Goal: Task Accomplishment & Management: Use online tool/utility

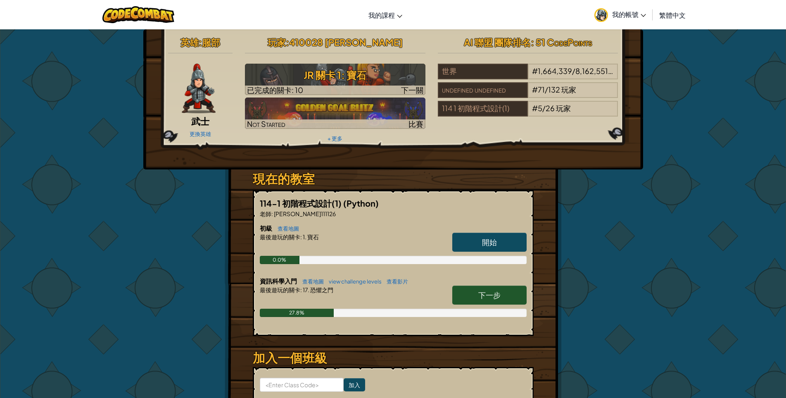
click at [506, 297] on link "下一步" at bounding box center [489, 294] width 74 height 19
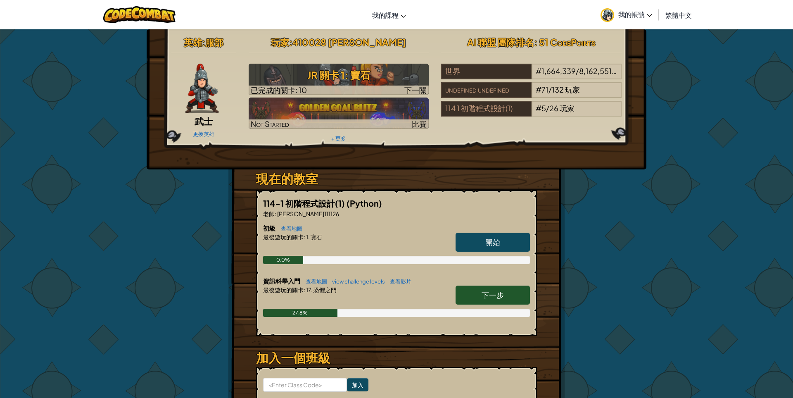
select select "zh-HANT"
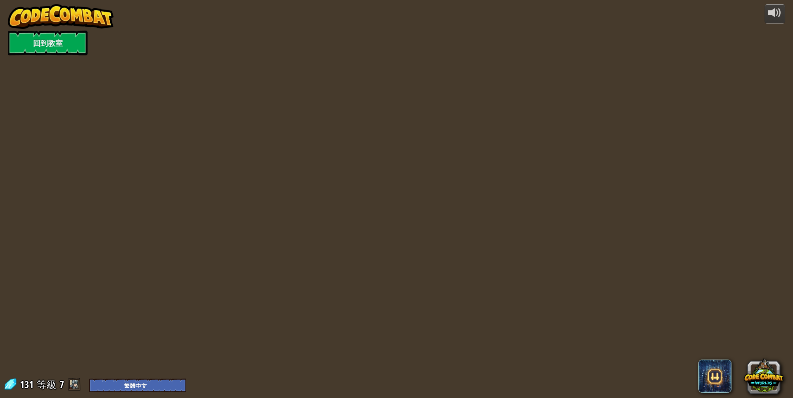
select select "zh-HANT"
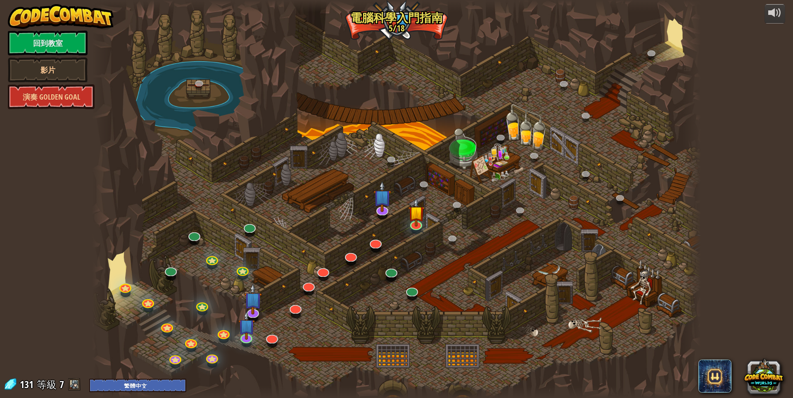
select select "zh-HANT"
click at [413, 214] on img at bounding box center [416, 205] width 17 height 38
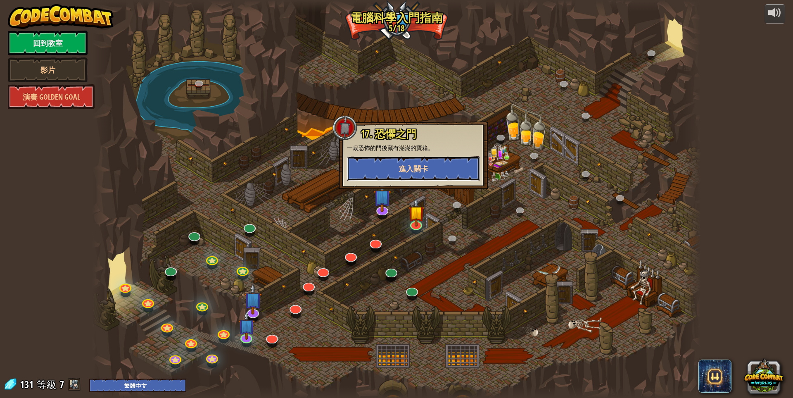
click at [420, 159] on button "進入關卡" at bounding box center [413, 168] width 133 height 25
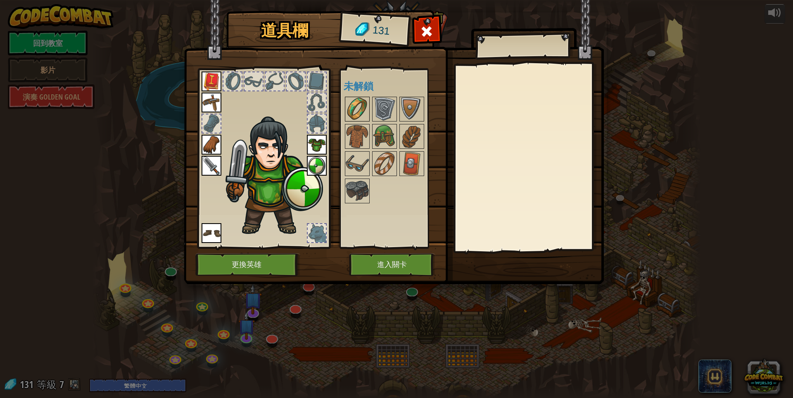
click at [359, 108] on img at bounding box center [357, 108] width 23 height 23
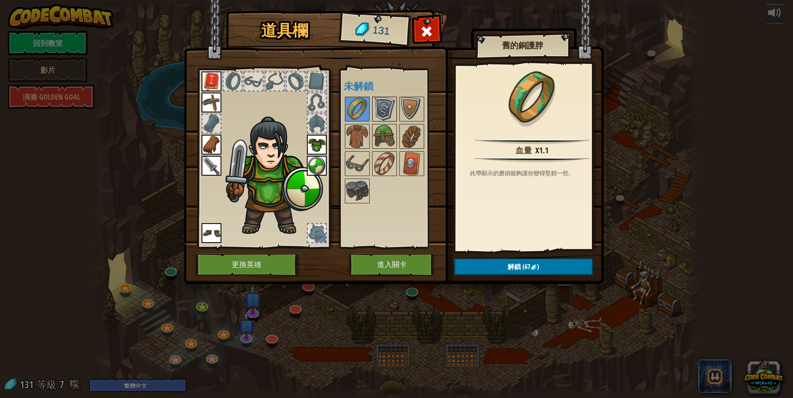
click at [381, 109] on img at bounding box center [384, 108] width 23 height 23
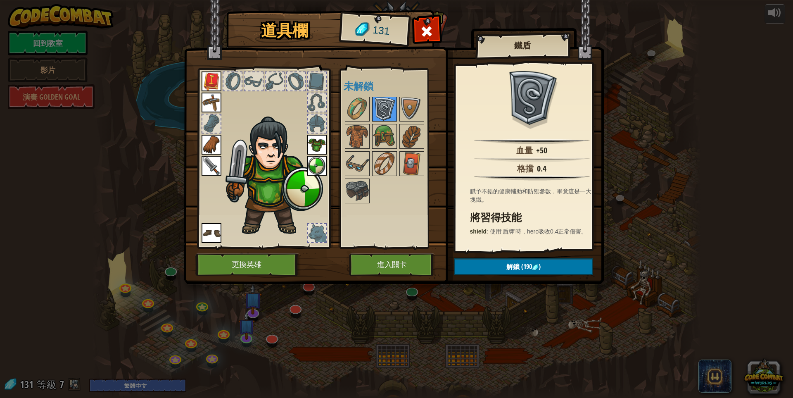
click at [386, 121] on div at bounding box center [384, 109] width 25 height 25
click at [386, 127] on img at bounding box center [384, 136] width 23 height 23
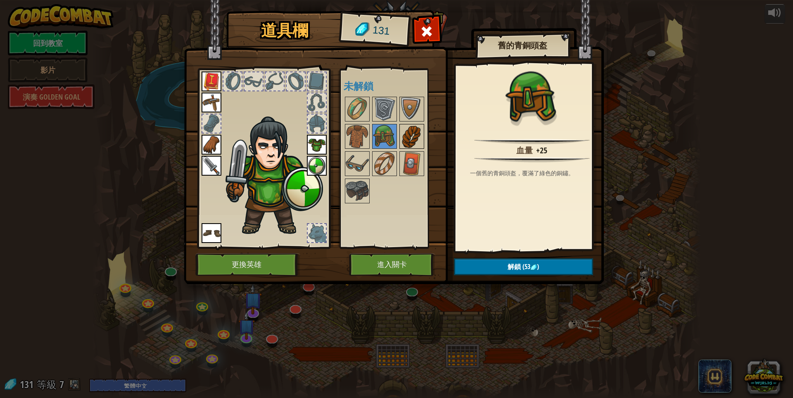
click at [411, 135] on img at bounding box center [411, 136] width 23 height 23
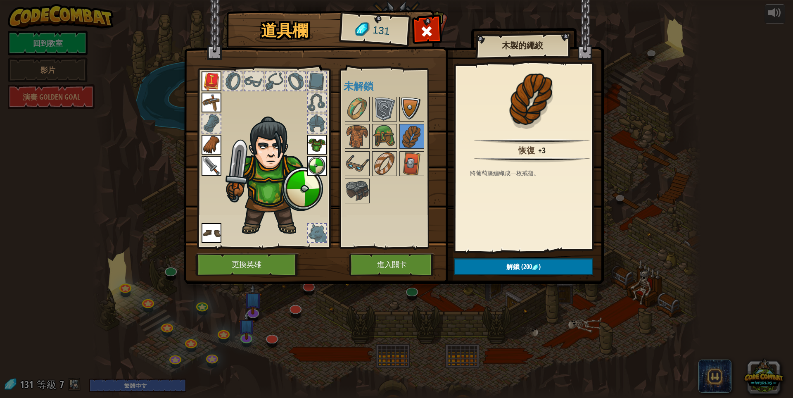
click at [414, 111] on img at bounding box center [411, 108] width 23 height 23
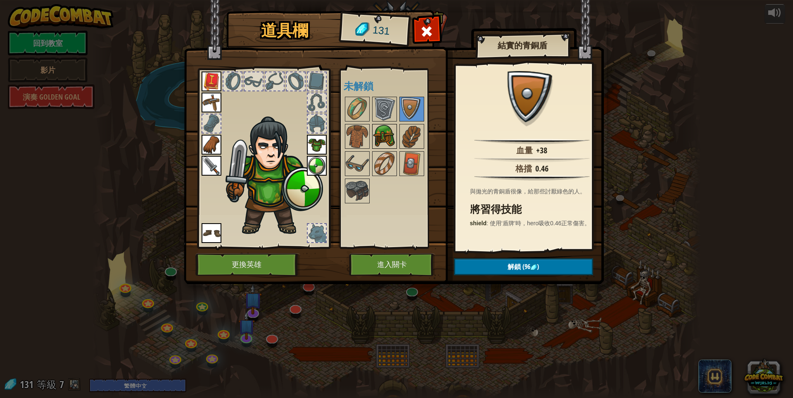
click at [385, 127] on img at bounding box center [384, 136] width 23 height 23
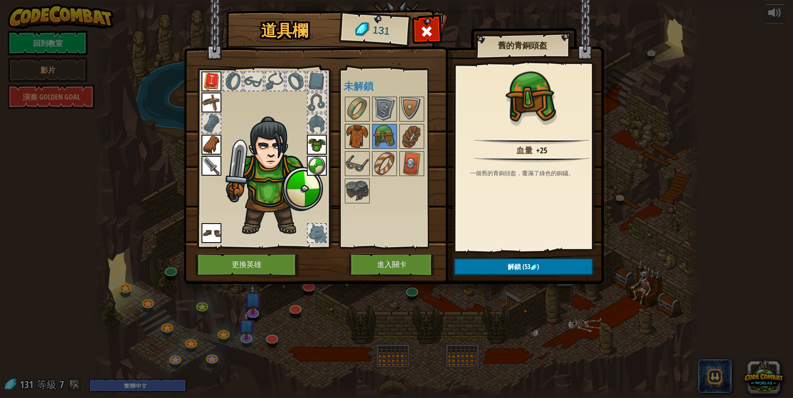
click at [363, 133] on img at bounding box center [357, 136] width 23 height 23
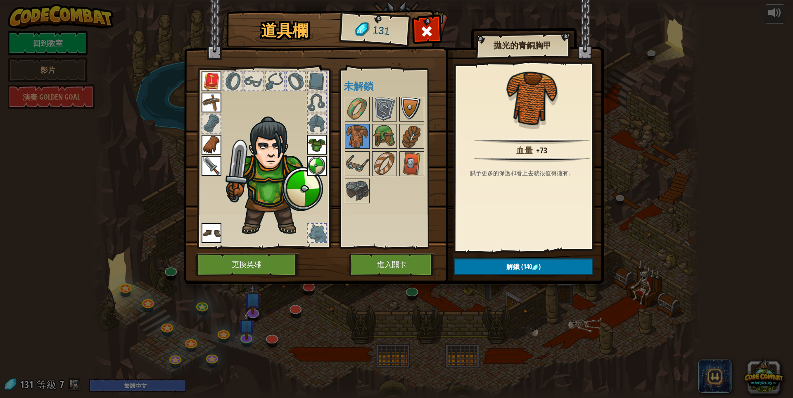
click at [412, 107] on img at bounding box center [411, 108] width 23 height 23
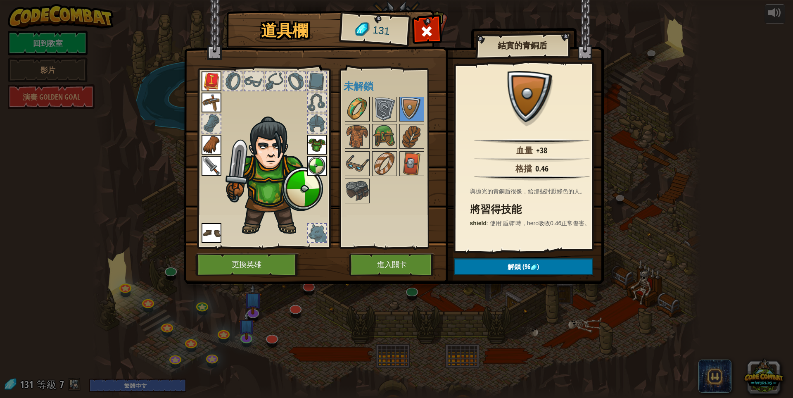
click at [361, 114] on img at bounding box center [357, 108] width 23 height 23
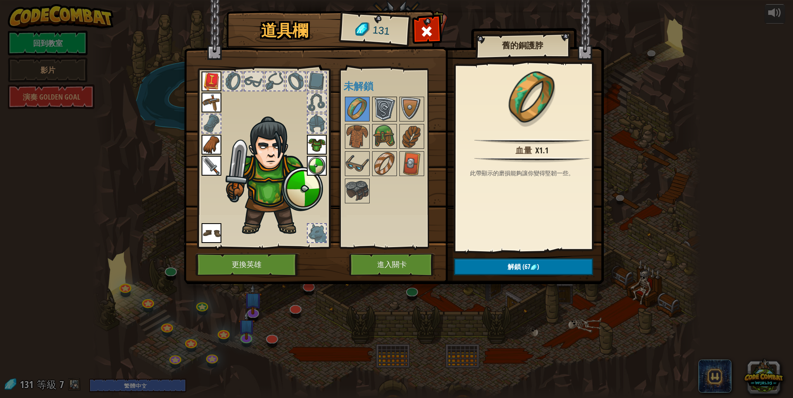
click at [374, 110] on img at bounding box center [384, 108] width 23 height 23
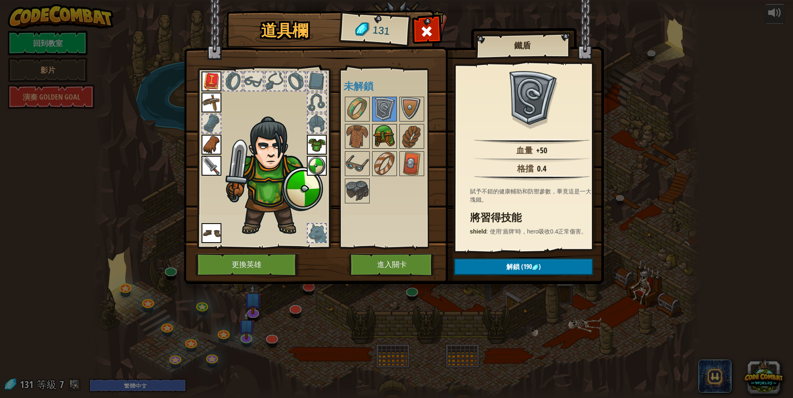
click at [385, 132] on img at bounding box center [384, 136] width 23 height 23
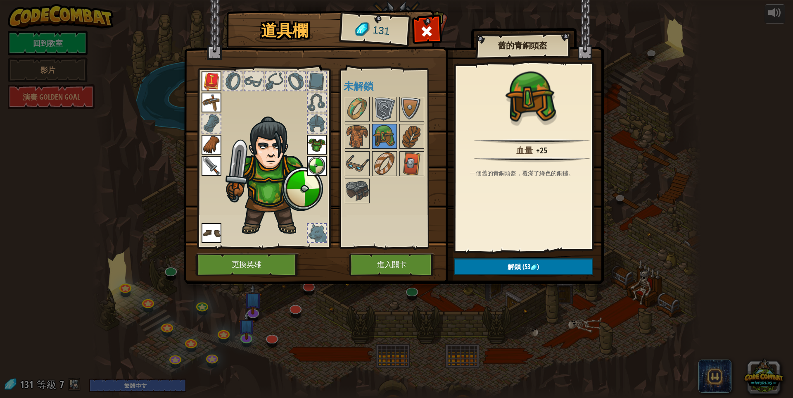
click at [421, 29] on span at bounding box center [426, 31] width 13 height 13
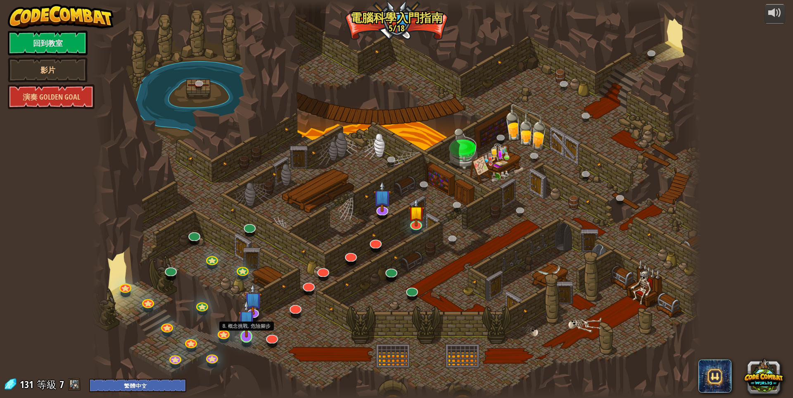
click at [252, 334] on img at bounding box center [246, 318] width 17 height 38
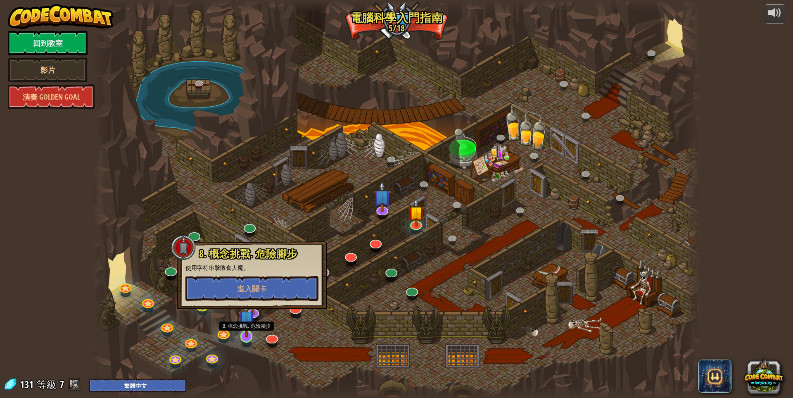
click at [249, 315] on img at bounding box center [246, 318] width 17 height 38
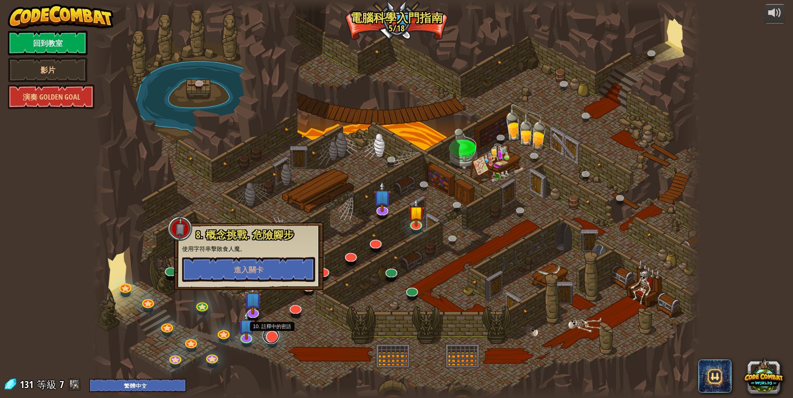
click at [271, 341] on link at bounding box center [271, 335] width 17 height 17
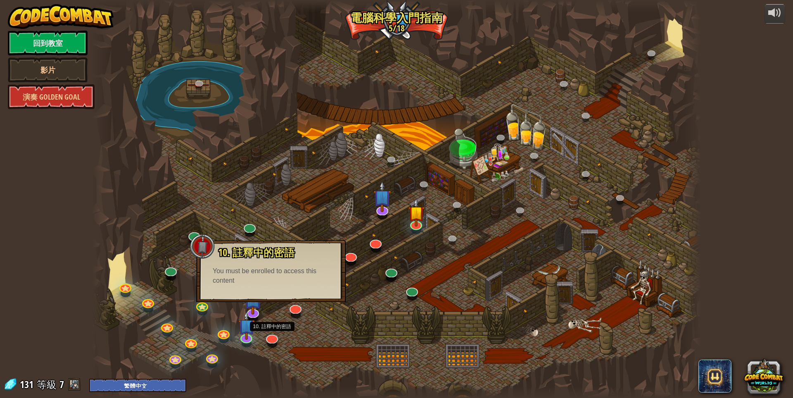
click at [324, 330] on div at bounding box center [396, 199] width 608 height 398
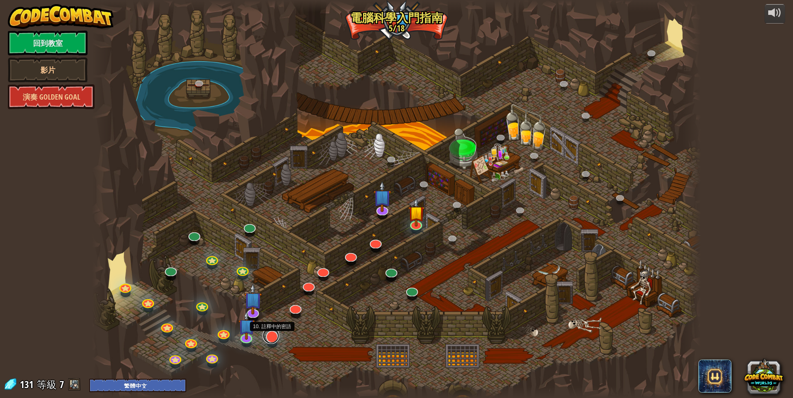
click at [276, 337] on link at bounding box center [271, 335] width 17 height 17
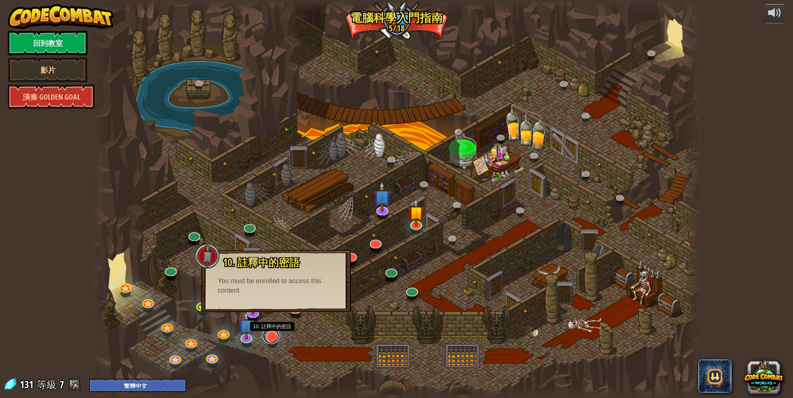
click at [275, 337] on link at bounding box center [271, 335] width 17 height 17
click at [294, 332] on div at bounding box center [396, 199] width 608 height 398
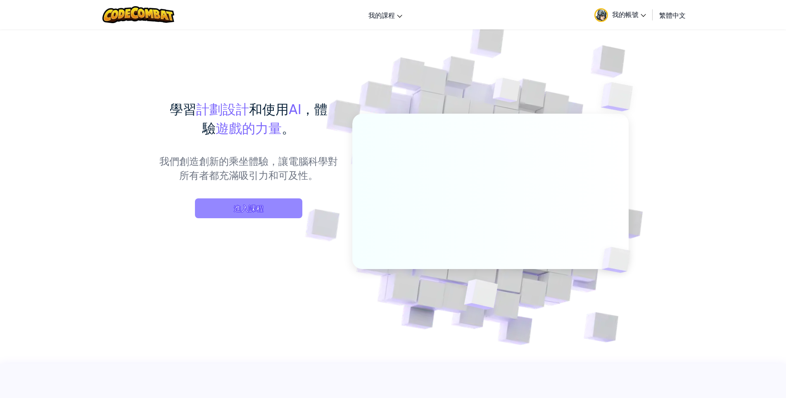
click at [273, 211] on span "進入課程" at bounding box center [248, 208] width 107 height 20
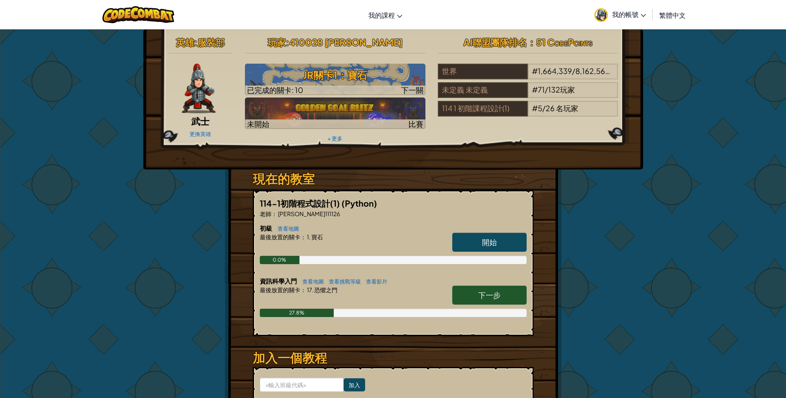
click at [465, 291] on link "下一步" at bounding box center [489, 294] width 74 height 19
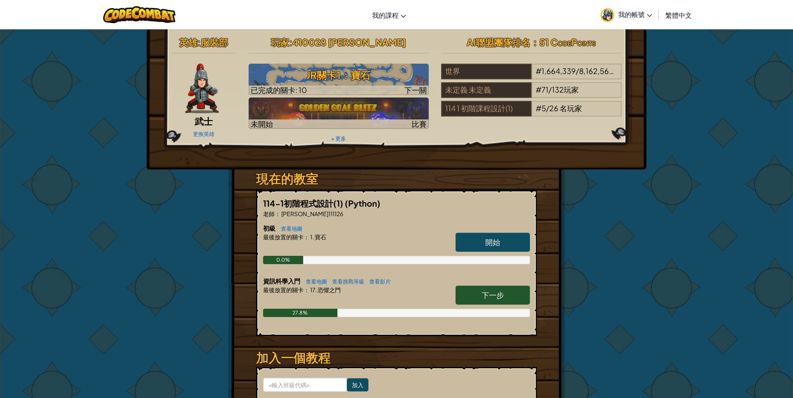
select select "zh-HANT"
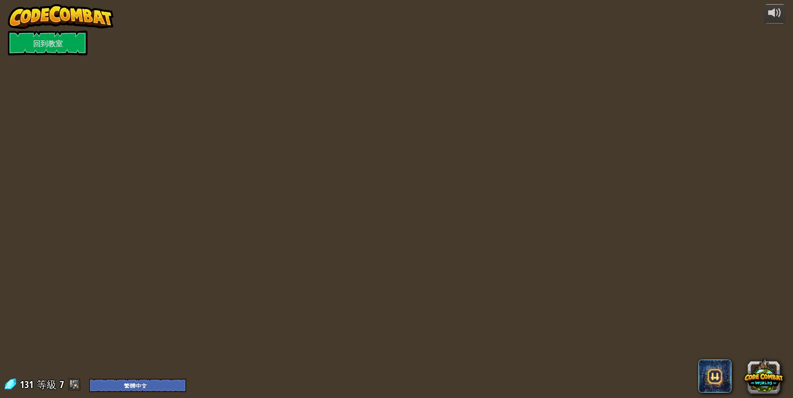
select select "zh-HANT"
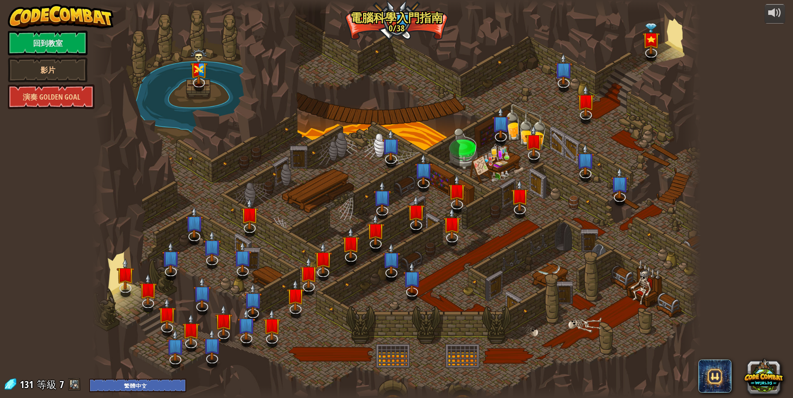
select select "zh-HANT"
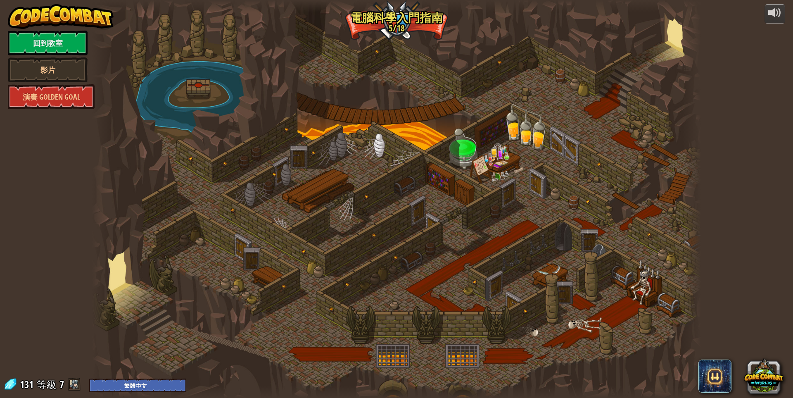
select select "zh-HANT"
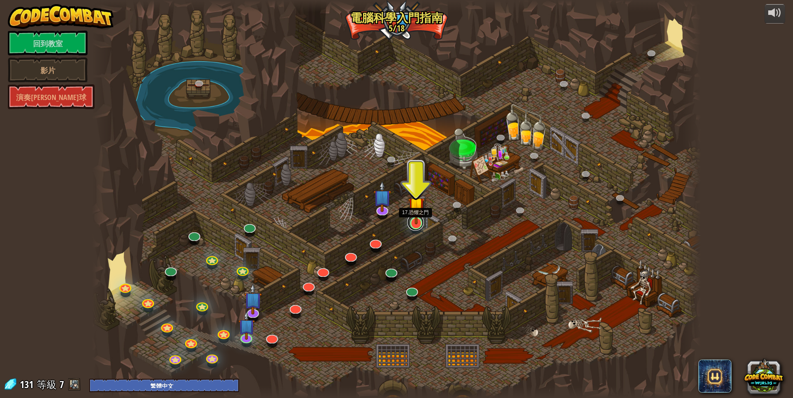
click at [420, 224] on link at bounding box center [415, 222] width 17 height 17
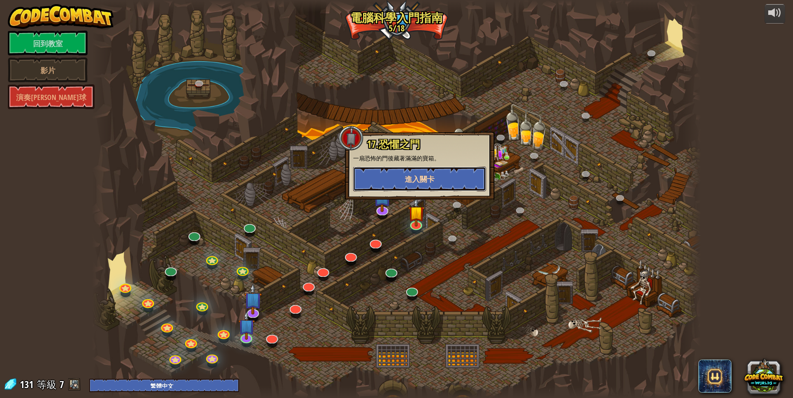
click at [413, 187] on button "進入關卡" at bounding box center [419, 178] width 133 height 25
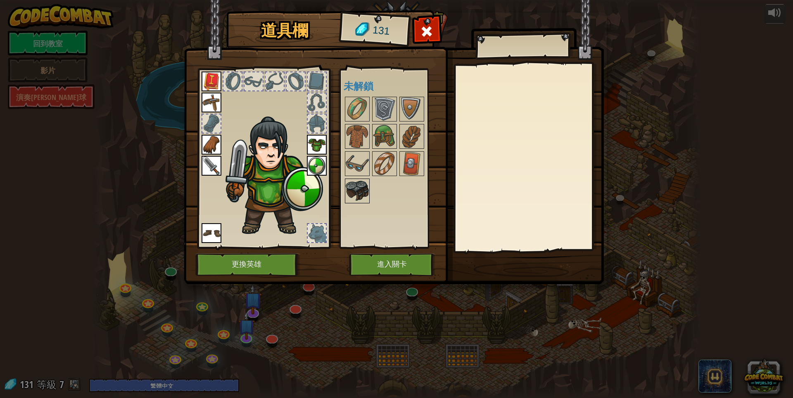
click at [362, 194] on img at bounding box center [357, 190] width 23 height 23
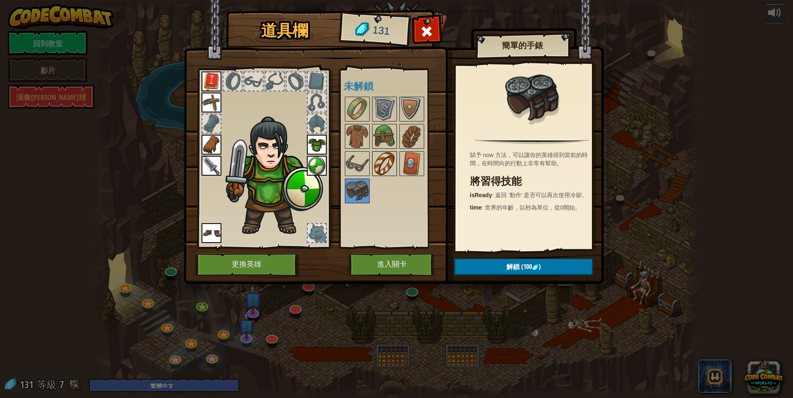
click at [385, 171] on img at bounding box center [384, 163] width 23 height 23
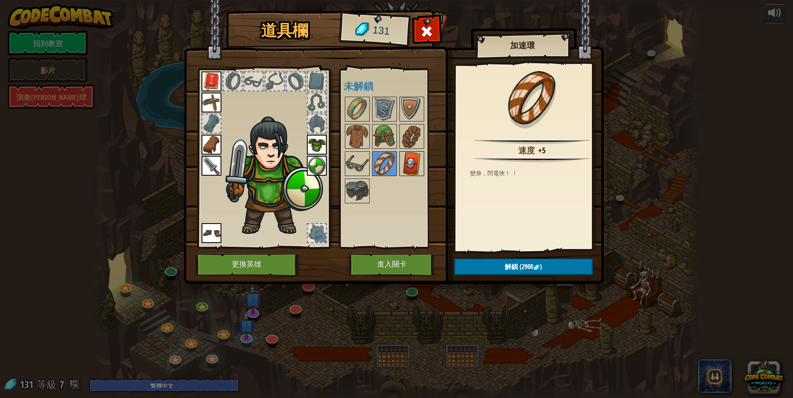
click at [406, 168] on img at bounding box center [411, 163] width 23 height 23
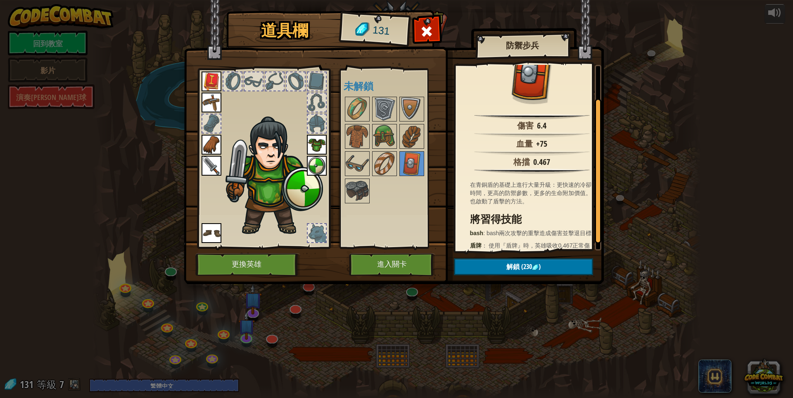
scroll to position [49, 0]
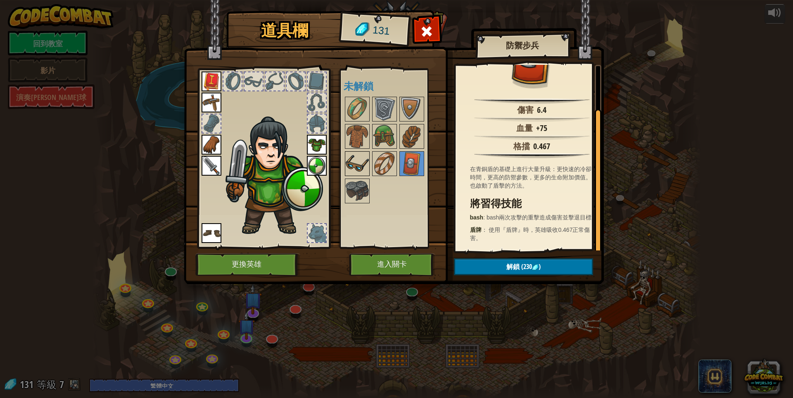
click at [359, 174] on img at bounding box center [357, 163] width 23 height 23
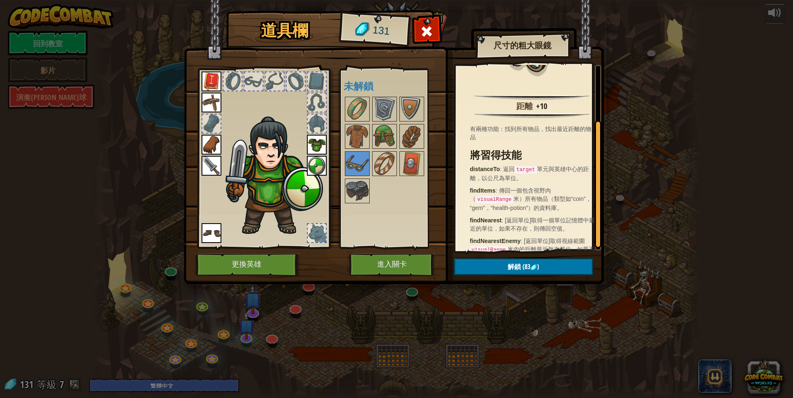
scroll to position [83, 0]
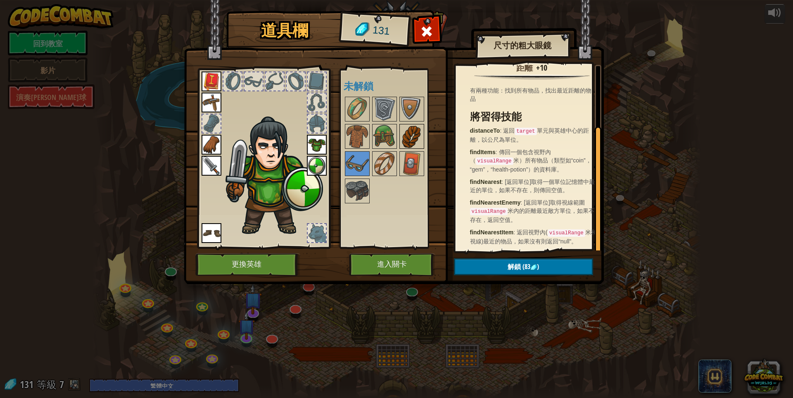
click at [422, 141] on img at bounding box center [411, 136] width 23 height 23
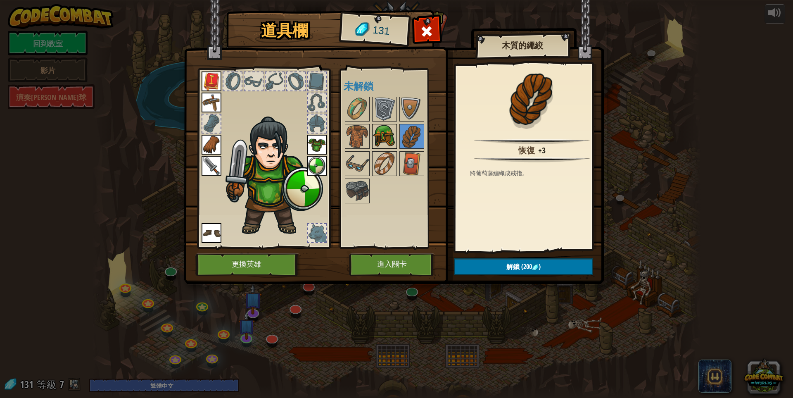
click at [388, 143] on img at bounding box center [384, 136] width 23 height 23
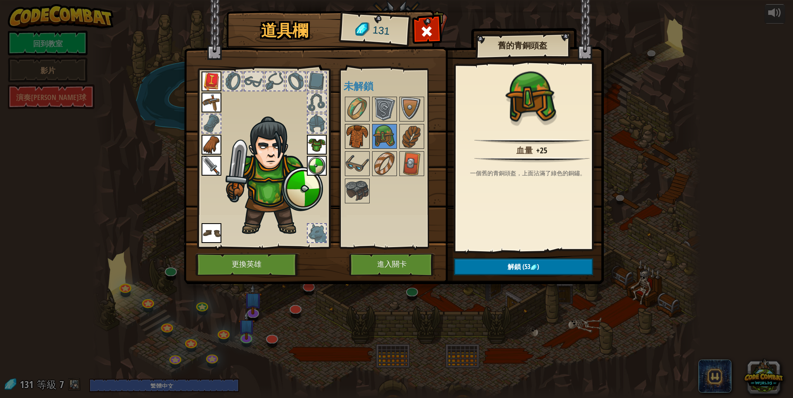
click at [359, 138] on img at bounding box center [357, 136] width 23 height 23
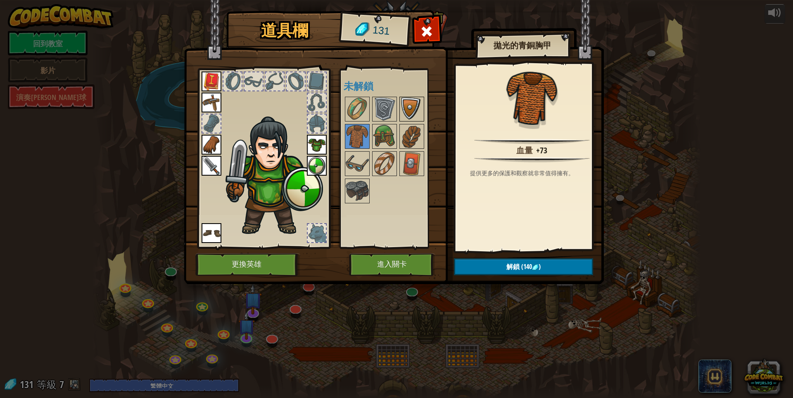
click at [418, 116] on img at bounding box center [411, 108] width 23 height 23
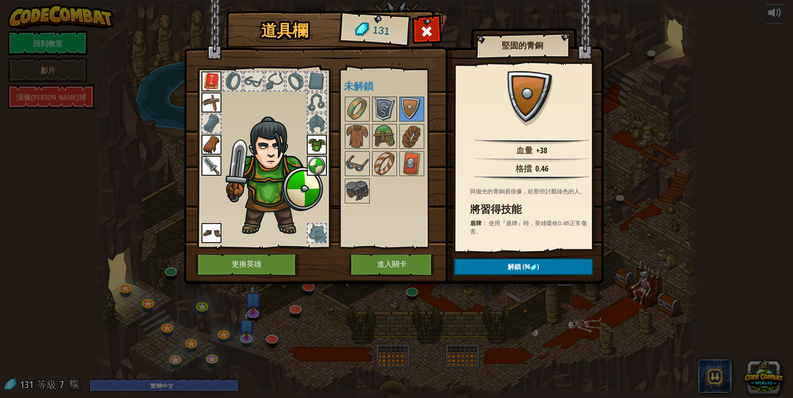
click at [383, 108] on img at bounding box center [384, 108] width 23 height 23
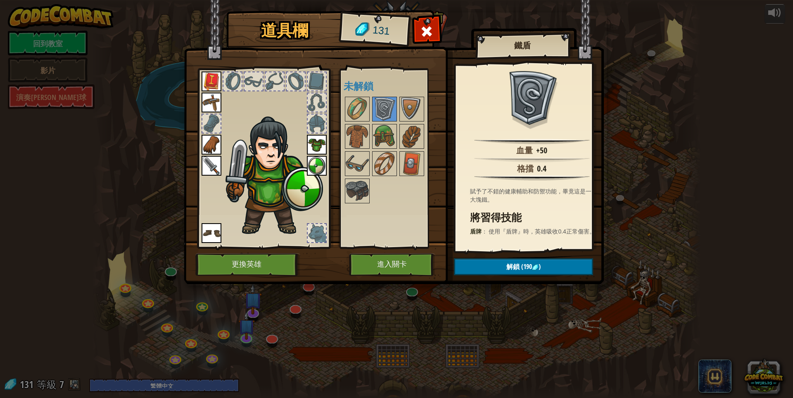
scroll to position [2, 0]
click at [355, 106] on img at bounding box center [357, 108] width 23 height 23
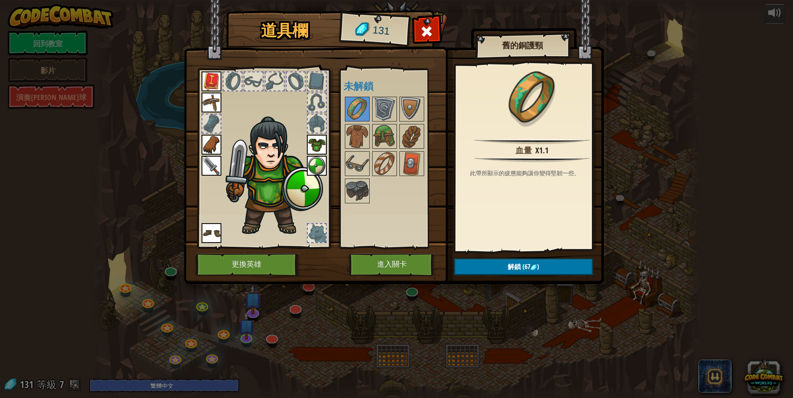
click at [290, 205] on img at bounding box center [272, 176] width 101 height 120
click at [308, 161] on img at bounding box center [317, 166] width 20 height 20
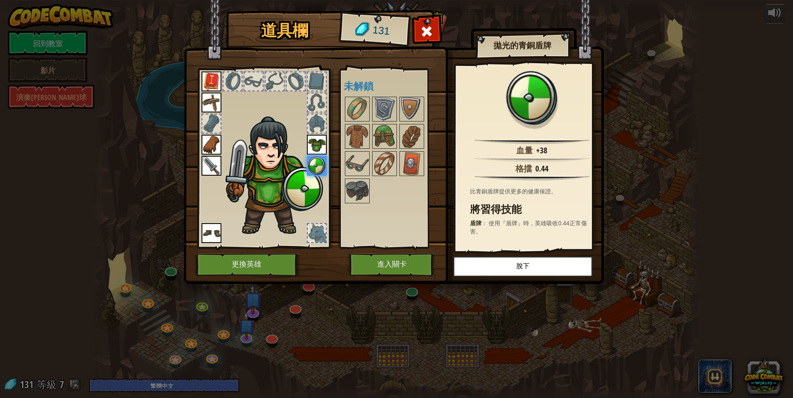
click at [210, 81] on img at bounding box center [212, 81] width 20 height 20
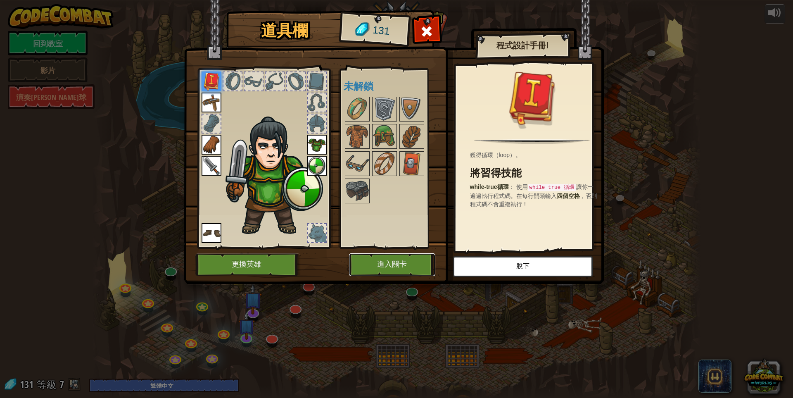
click at [376, 273] on button "進入關卡" at bounding box center [392, 264] width 86 height 23
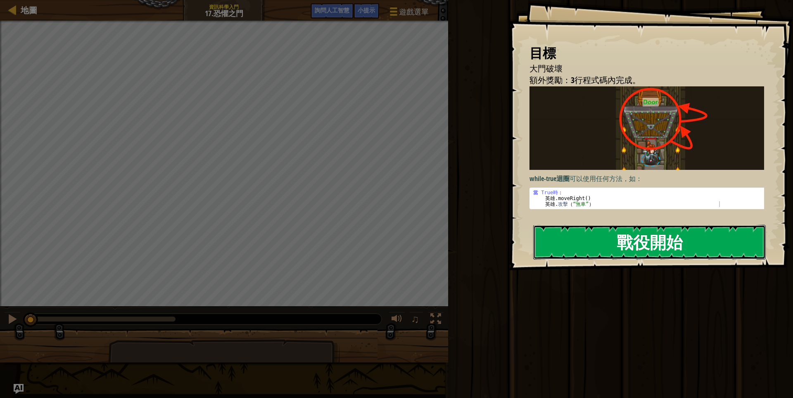
click at [569, 242] on button "戰役開始" at bounding box center [649, 242] width 233 height 35
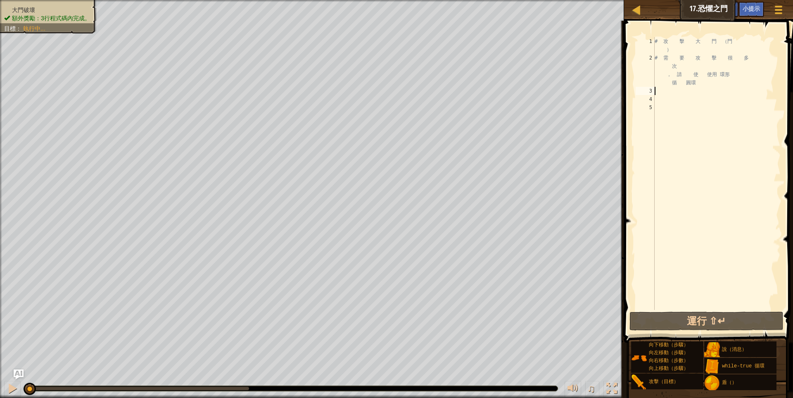
click at [666, 91] on div "# 攻 擊 大 門 （門 ） # 需 要 攻 擊 很 多 次 ， 請 使 使用 環形 循 圓環" at bounding box center [717, 185] width 128 height 297
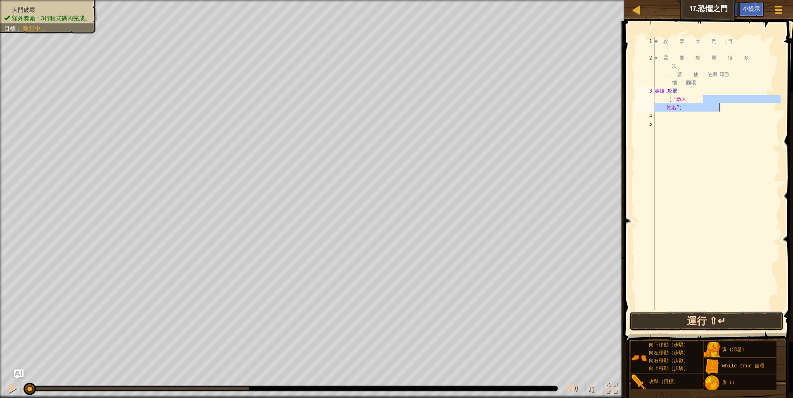
click at [664, 317] on button "運行 ⇧↵" at bounding box center [706, 320] width 154 height 19
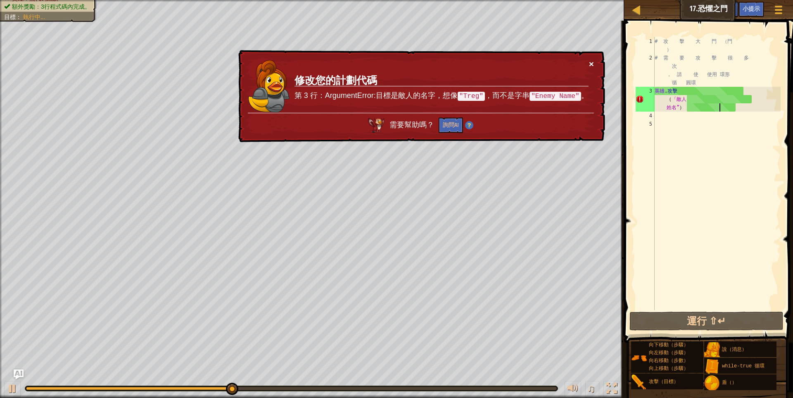
click at [591, 61] on font "×" at bounding box center [591, 63] width 5 height 9
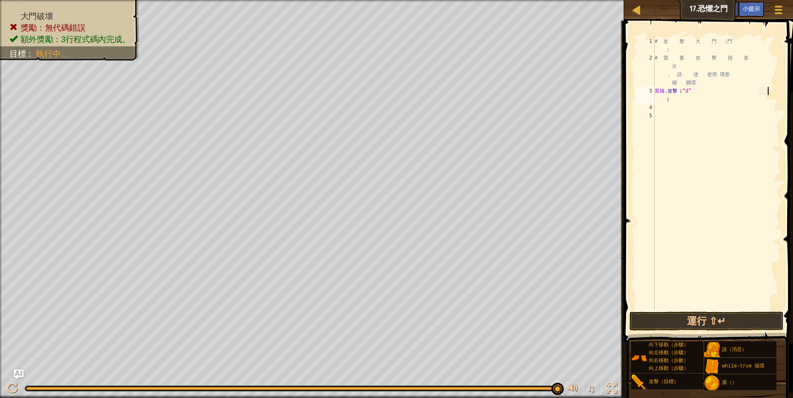
scroll to position [1, 40]
type textarea "hero.attack("Door")"
click at [737, 318] on button "運行 ⇧↵" at bounding box center [706, 320] width 154 height 19
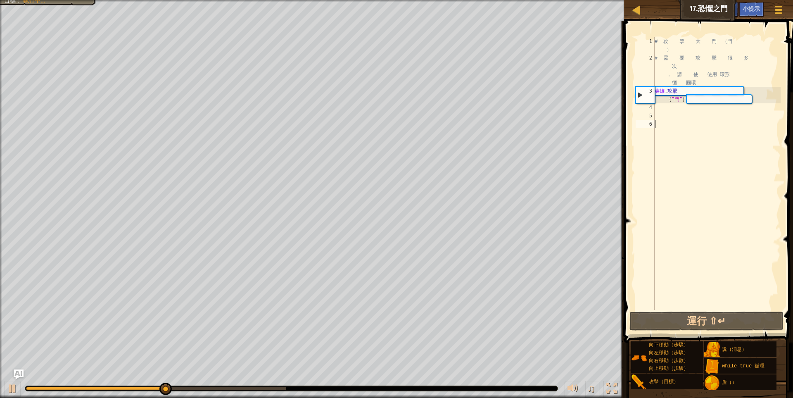
click at [778, 172] on div "# 攻 擊 大 門 （門 ） # 需 要 攻 擊 很 多 次 ， 請 使 使用 環形 循 圓環 英雄 . 攻擊 （ “門” ）" at bounding box center [717, 185] width 128 height 297
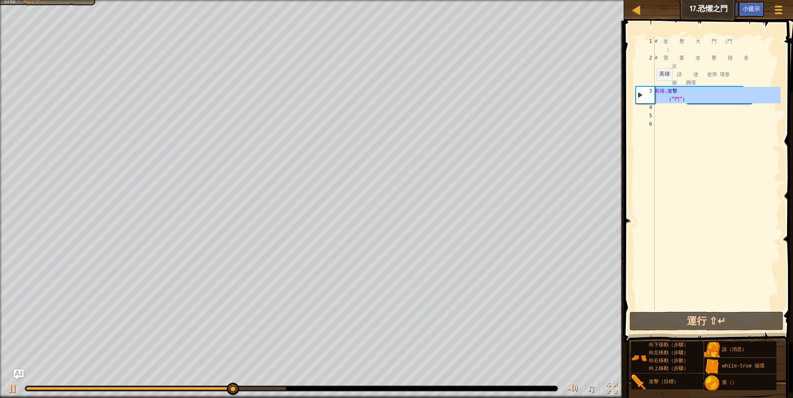
drag, startPoint x: 758, startPoint y: 107, endPoint x: 655, endPoint y: 89, distance: 104.9
click at [655, 89] on div "# 攻 擊 大 門 （門 ） # 需 要 攻 擊 很 多 次 ， 請 使 使用 環形 循 圓環 英雄 . 攻擊 （ “門” ）" at bounding box center [717, 185] width 128 height 297
type textarea "hero.attack("Door")"
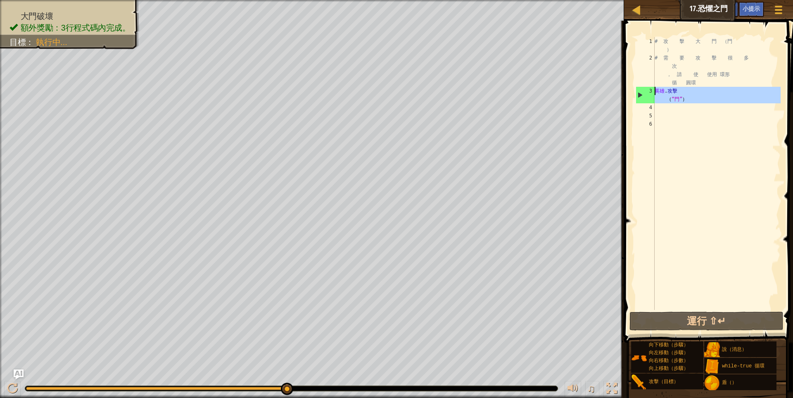
click at [691, 107] on div "# 攻 擊 大 門 （門 ） # 需 要 攻 擊 很 多 次 ， 請 使 使用 環形 循 圓環 英雄 . 攻擊 （ “門” ）" at bounding box center [717, 173] width 128 height 273
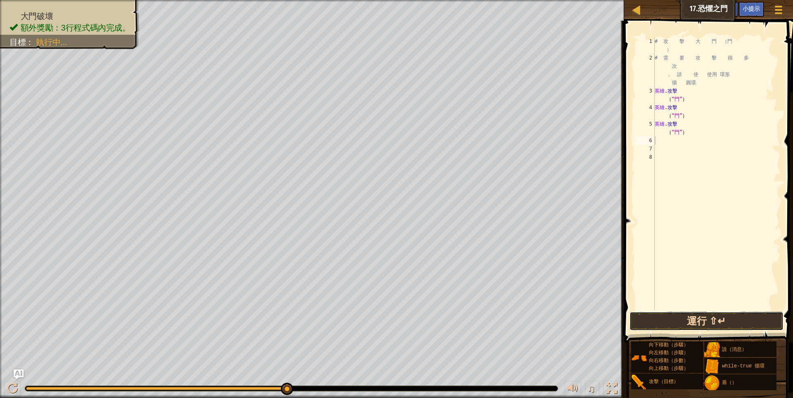
click at [707, 323] on button "運行 ⇧↵" at bounding box center [706, 320] width 154 height 19
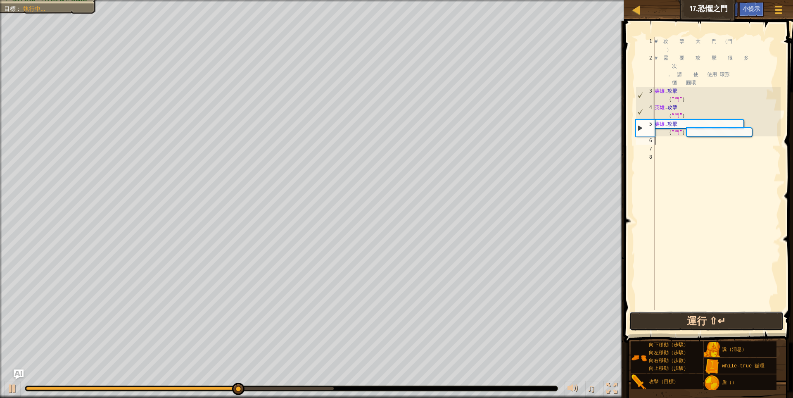
click at [701, 328] on button "運行 ⇧↵" at bounding box center [706, 320] width 154 height 19
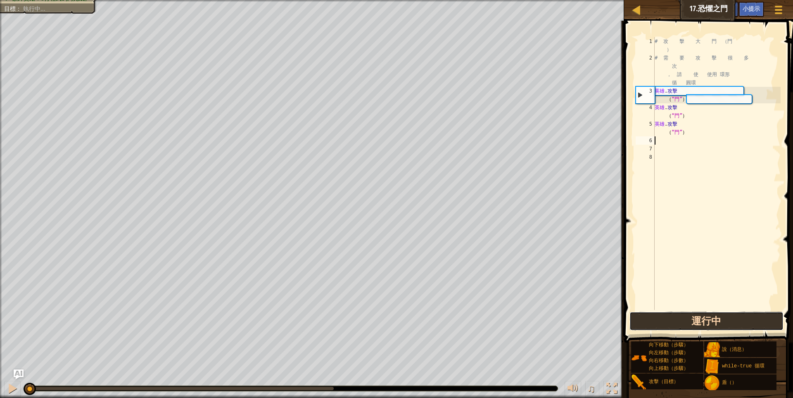
click at [701, 328] on button "運行中" at bounding box center [706, 320] width 154 height 19
click at [701, 328] on button "運行 ⇧↵" at bounding box center [706, 320] width 154 height 19
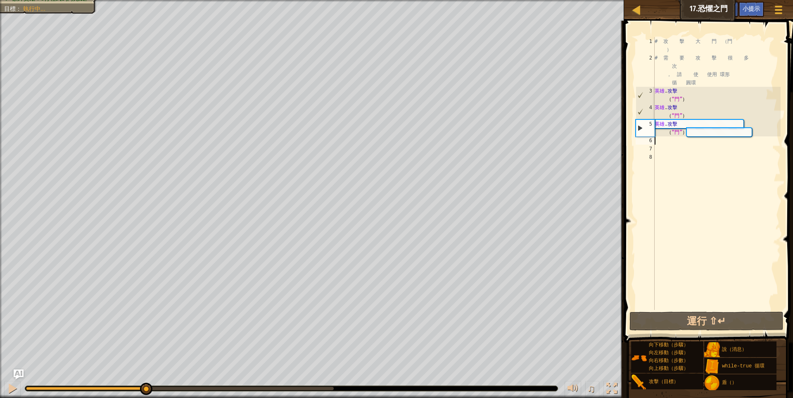
drag, startPoint x: 110, startPoint y: 389, endPoint x: 147, endPoint y: 391, distance: 36.8
click at [145, 390] on div at bounding box center [85, 388] width 119 height 3
